Goal: Transaction & Acquisition: Book appointment/travel/reservation

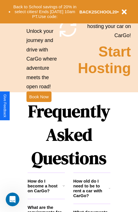
click at [39, 106] on h1 "Frequently Asked Questions" at bounding box center [69, 134] width 83 height 76
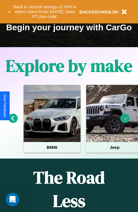
scroll to position [0, 21]
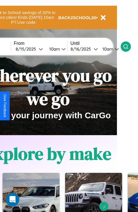
type input "******"
click at [129, 46] on icon at bounding box center [126, 47] width 6 height 6
